Goal: Task Accomplishment & Management: Manage account settings

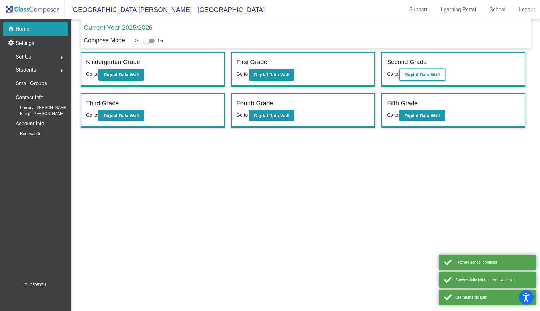
click at [428, 78] on button "Digital Data Wall" at bounding box center [422, 75] width 46 height 12
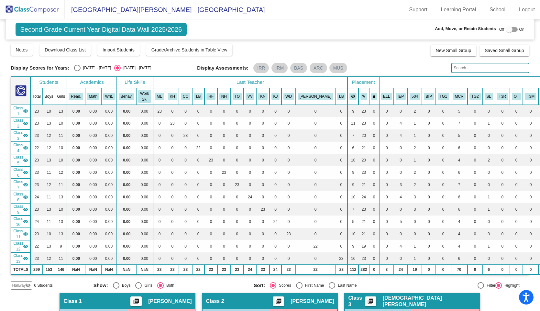
click at [76, 69] on div "Select an option" at bounding box center [77, 68] width 6 height 6
click at [77, 71] on input "[DATE] - [DATE]" at bounding box center [77, 71] width 0 height 0
radio input "true"
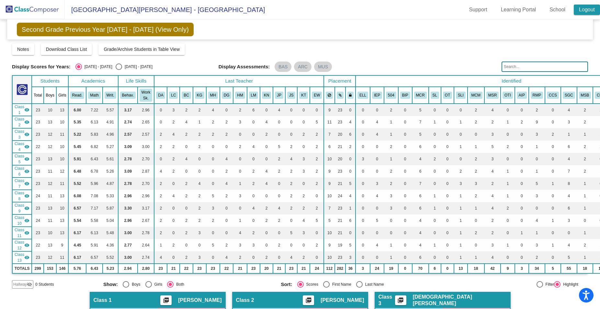
click at [540, 11] on link "Logout" at bounding box center [587, 10] width 26 height 10
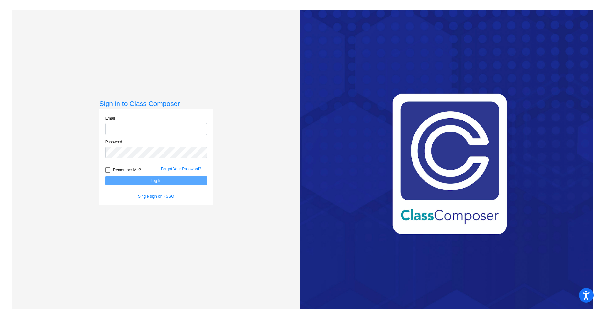
type input "[EMAIL_ADDRESS][DOMAIN_NAME]"
